Goal: Check status

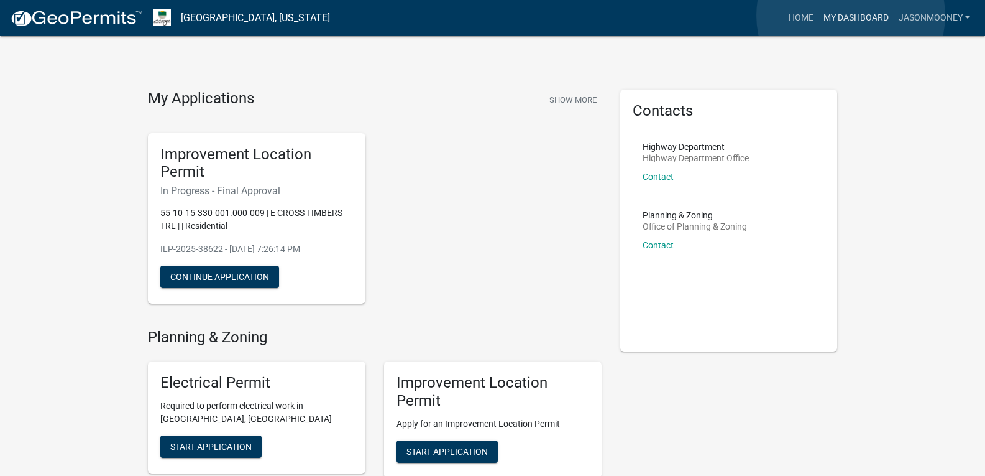
click at [851, 16] on link "My Dashboard" at bounding box center [856, 18] width 75 height 24
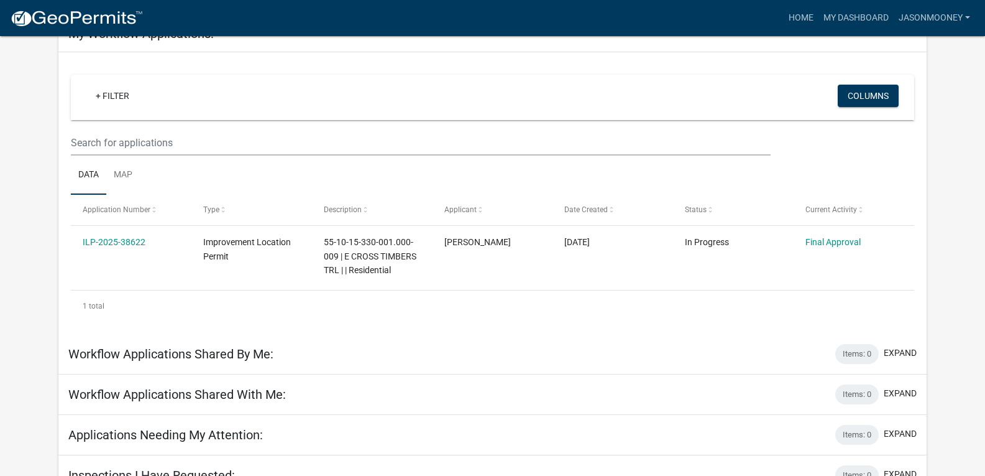
scroll to position [103, 0]
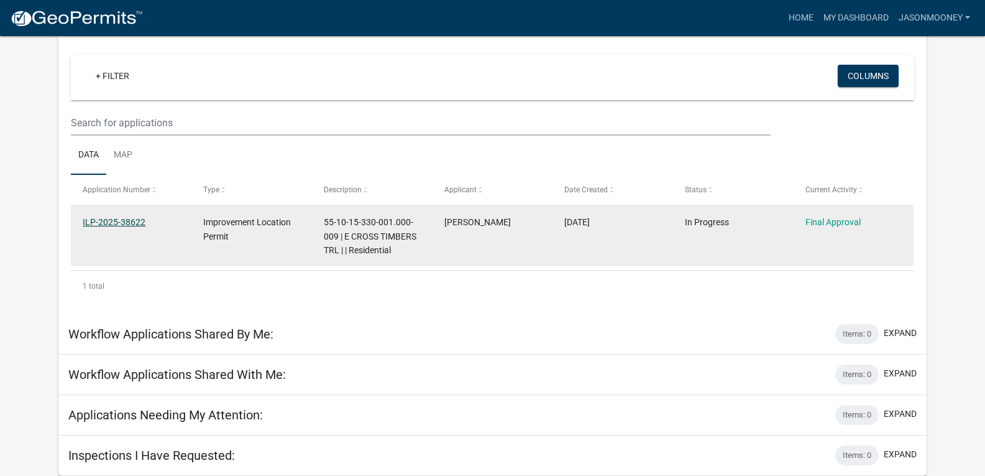
click at [119, 226] on link "ILP-2025-38622" at bounding box center [114, 222] width 63 height 10
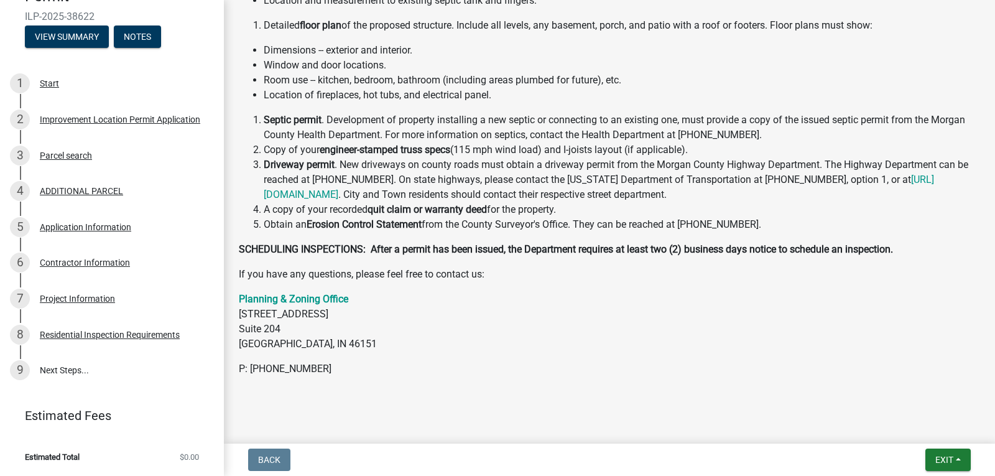
scroll to position [378, 0]
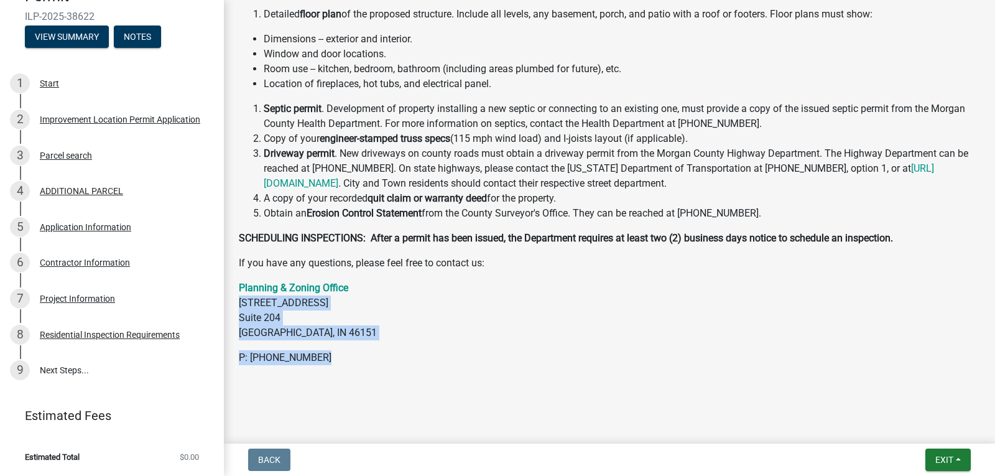
drag, startPoint x: 948, startPoint y: 351, endPoint x: 983, endPoint y: 302, distance: 60.7
click at [983, 302] on div "Submitted Thank you for submitting your information. You may view the submitted…" at bounding box center [609, 19] width 771 height 764
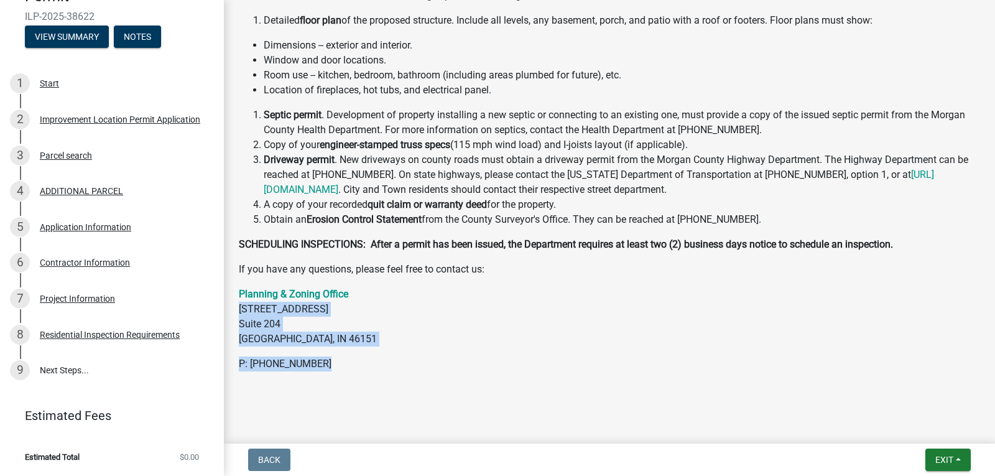
scroll to position [376, 0]
